Goal: Information Seeking & Learning: Learn about a topic

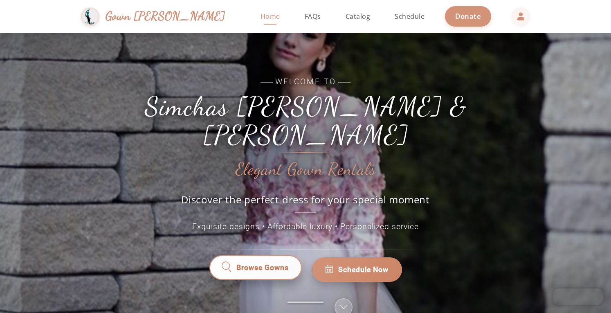
drag, startPoint x: 238, startPoint y: 251, endPoint x: 230, endPoint y: 252, distance: 8.6
click at [230, 264] on icon at bounding box center [226, 269] width 11 height 11
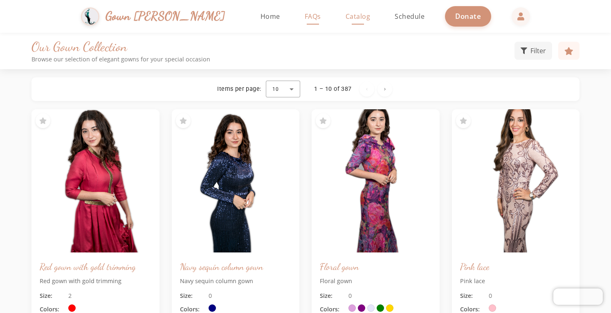
click at [305, 16] on span "FAQs" at bounding box center [313, 16] width 16 height 9
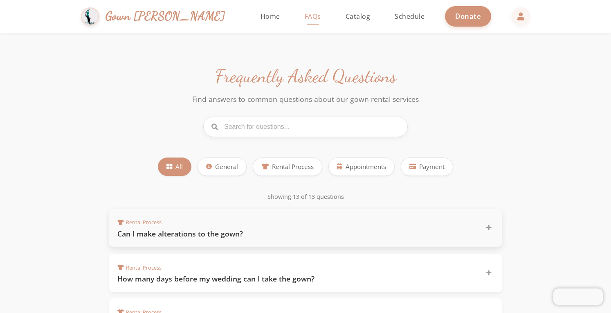
click at [251, 242] on div "Rental Process Can I make alterations to the gown?" at bounding box center [305, 227] width 392 height 38
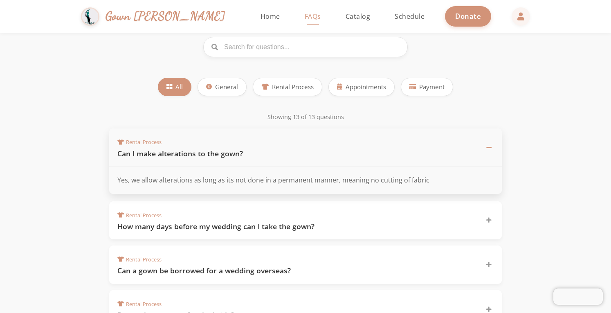
scroll to position [79, 0]
click at [244, 226] on h3 "How many days before my wedding can I take the gown?" at bounding box center [296, 226] width 358 height 10
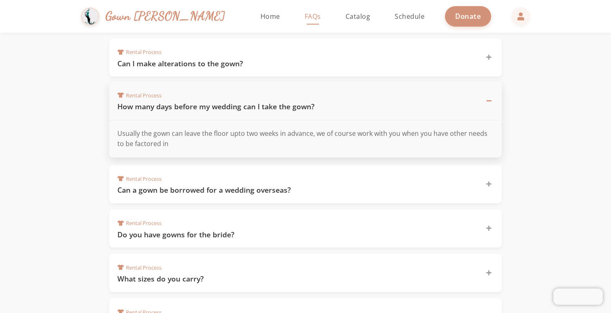
scroll to position [171, 0]
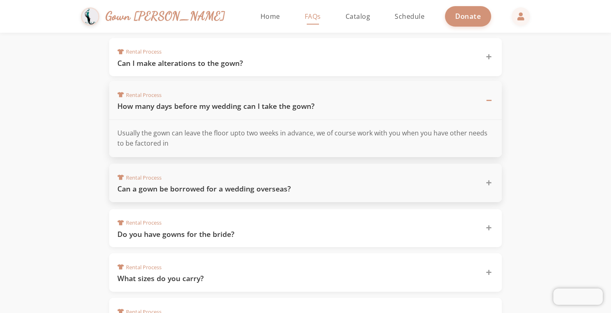
click at [214, 191] on h3 "Can a gown be borrowed for a wedding overseas?" at bounding box center [296, 189] width 358 height 10
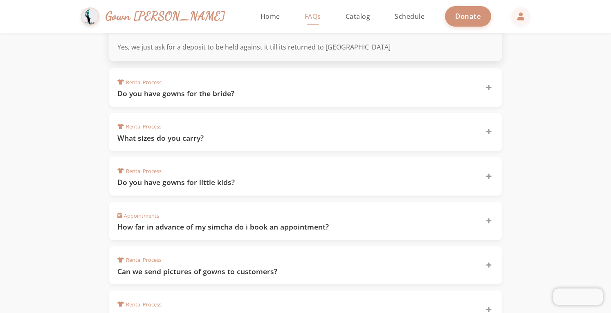
scroll to position [302, 0]
click at [213, 90] on h3 "Do you have gowns for the bride?" at bounding box center [296, 92] width 358 height 10
